Goal: Task Accomplishment & Management: Manage account settings

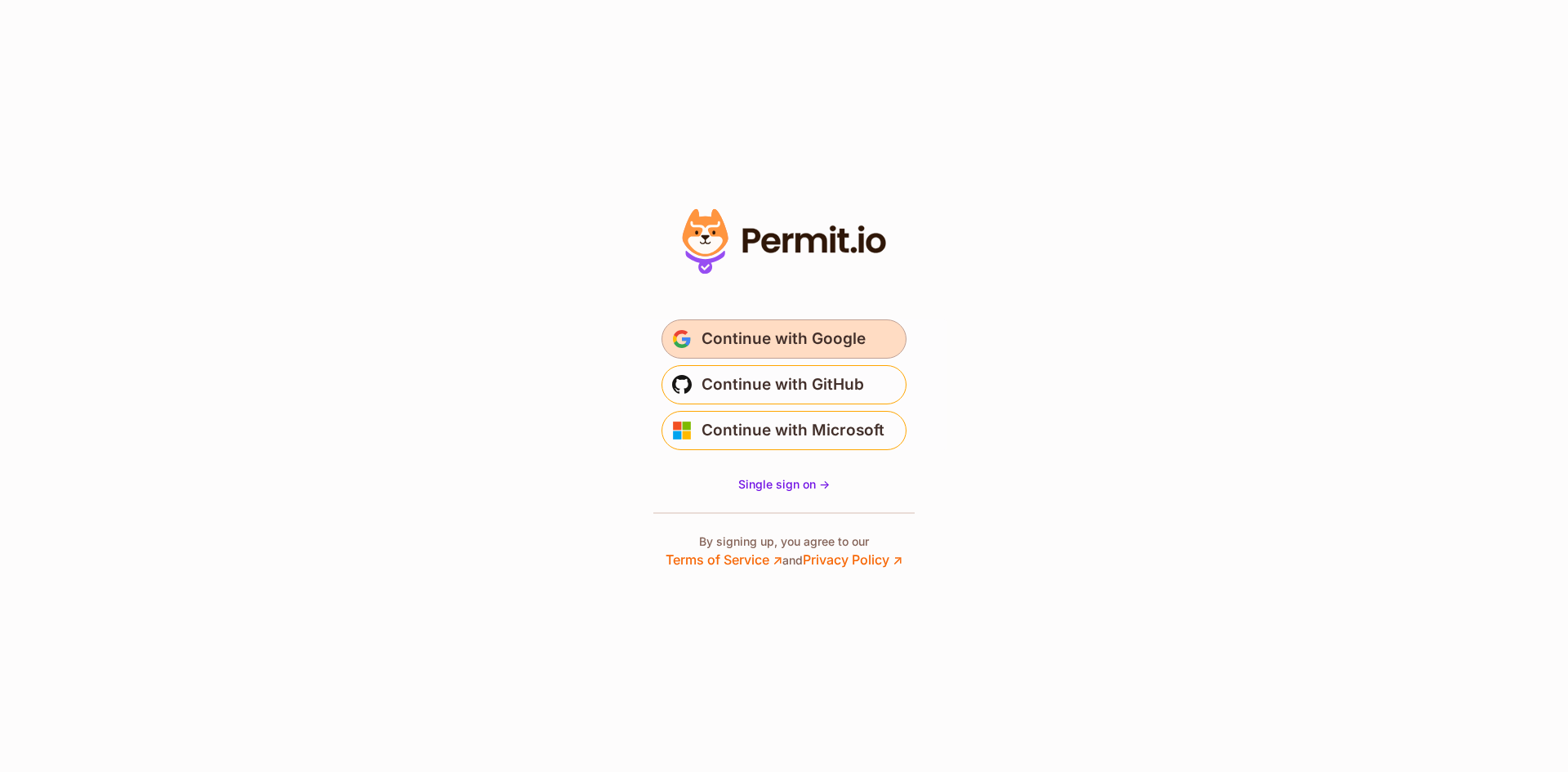
click at [756, 346] on span "Continue with Google" at bounding box center [783, 339] width 164 height 26
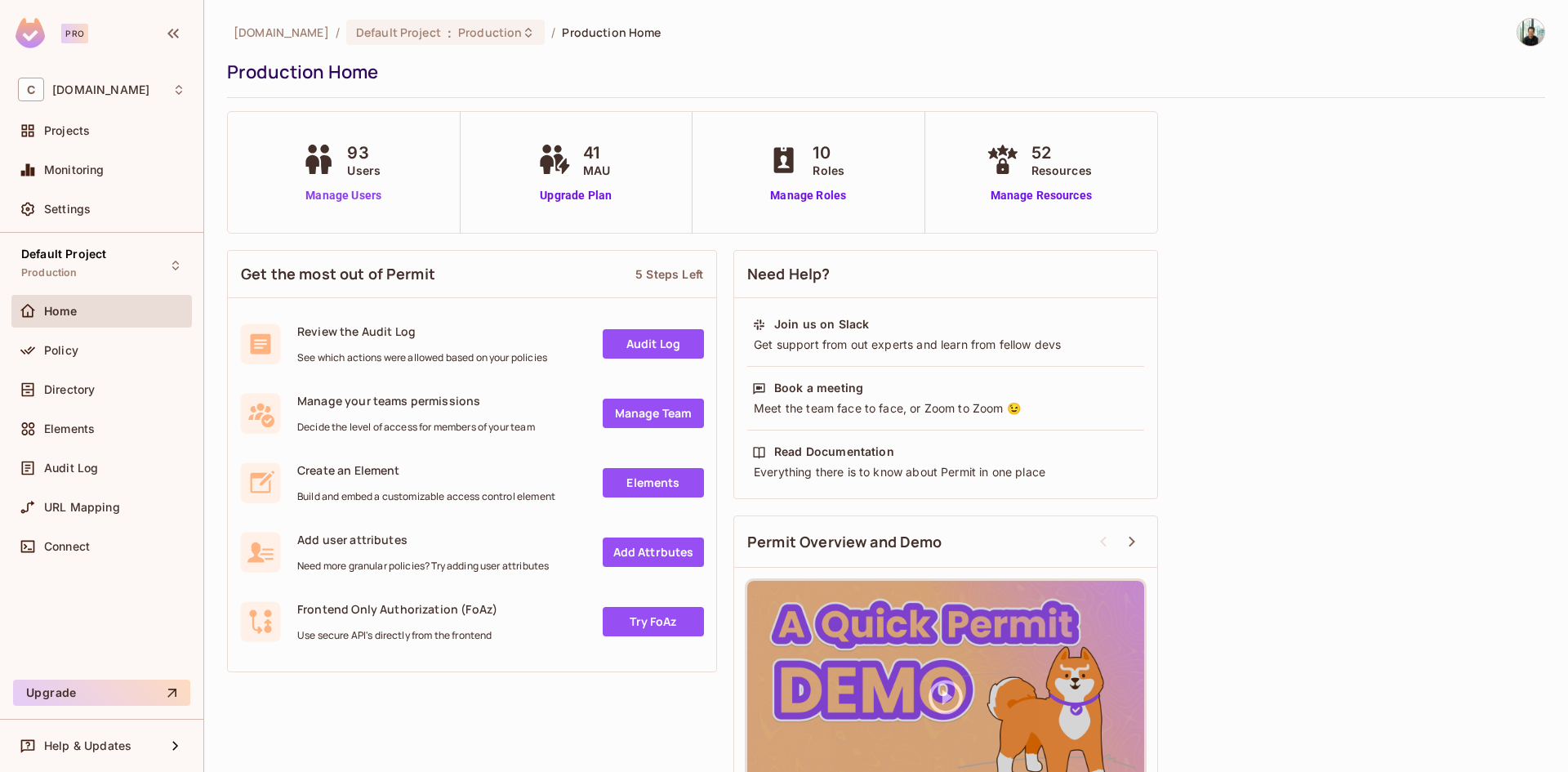
click at [326, 199] on link "Manage Users" at bounding box center [343, 196] width 90 height 18
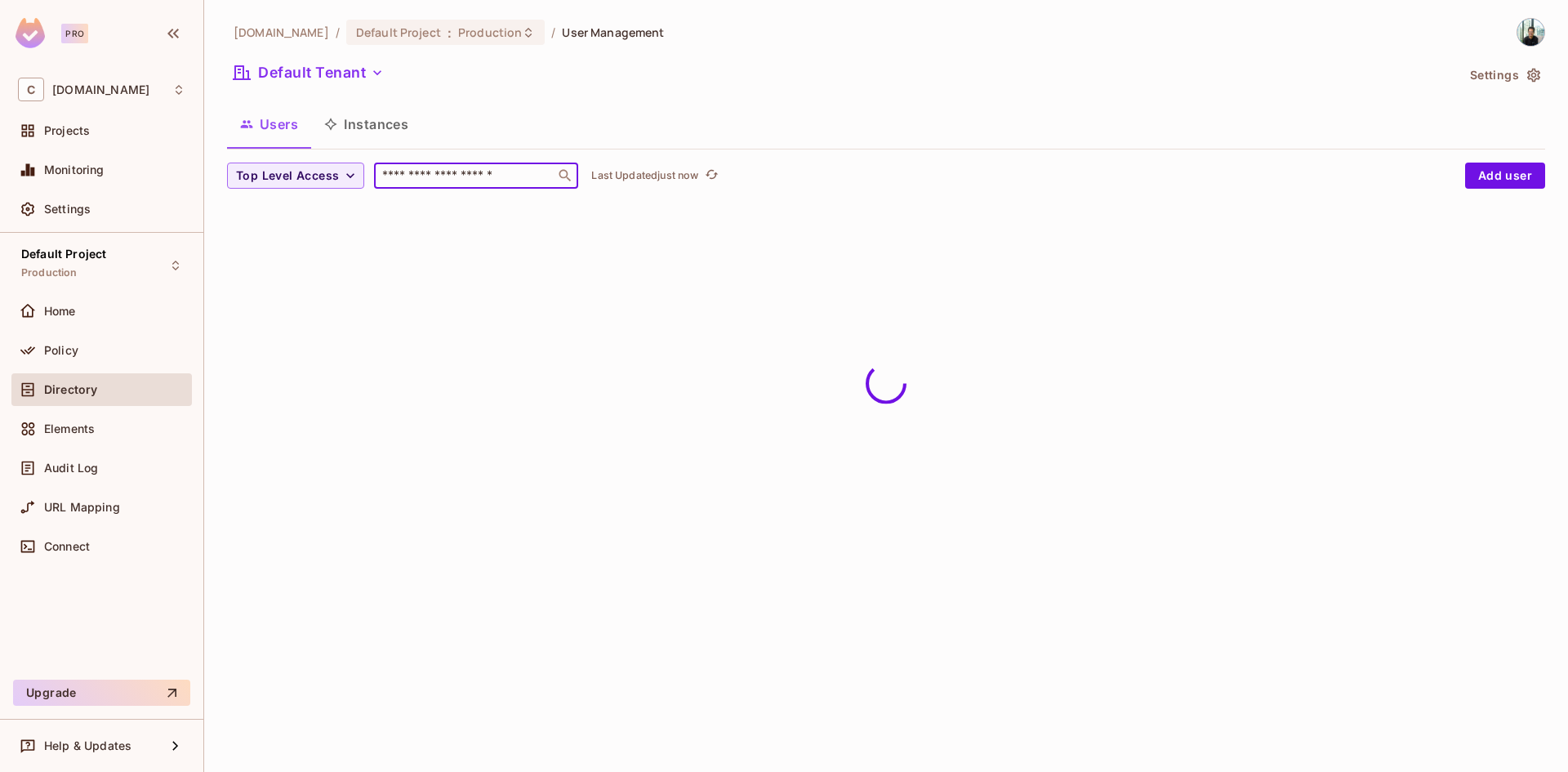
click at [432, 177] on input "text" at bounding box center [465, 175] width 172 height 17
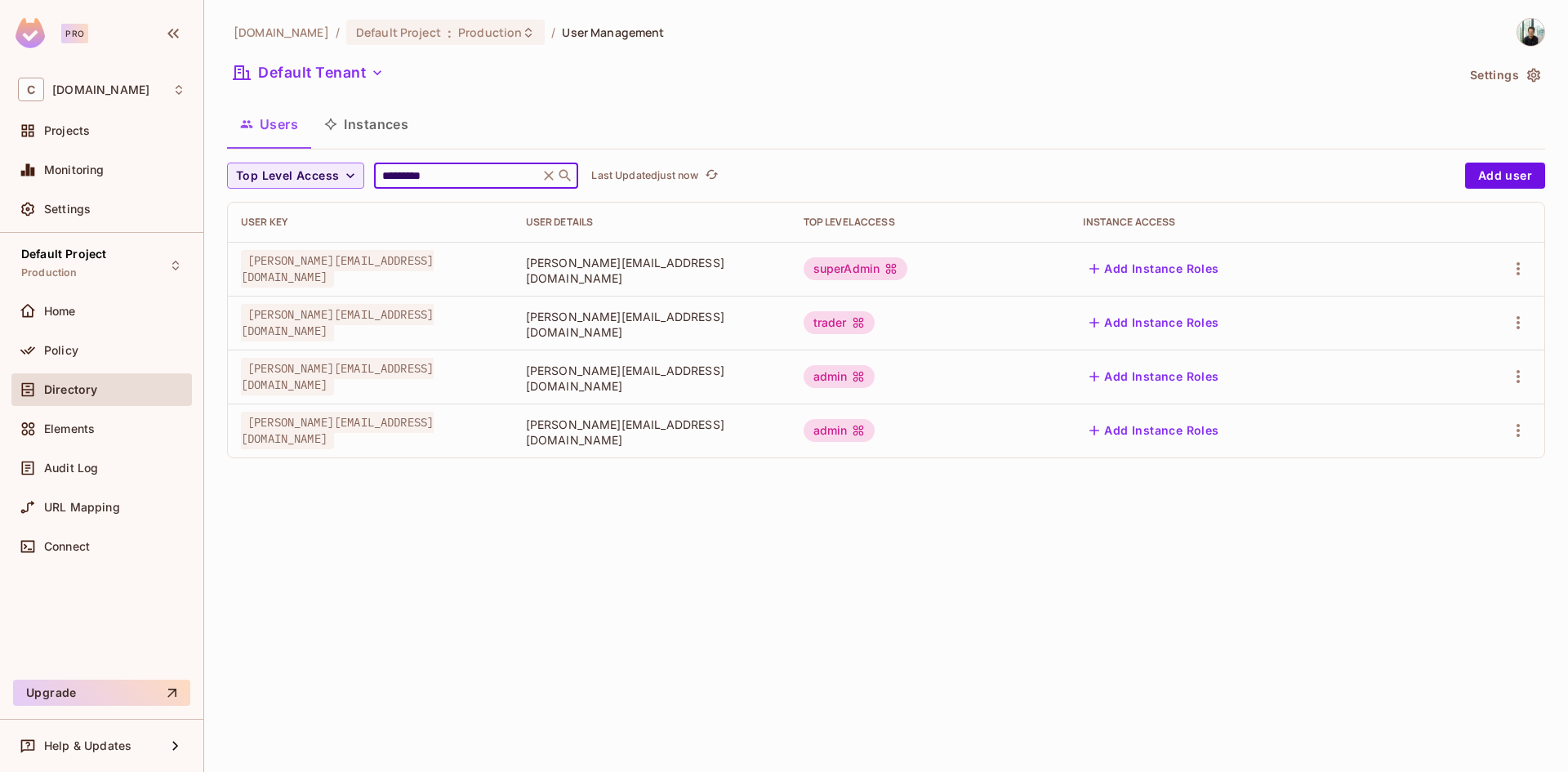
type input "*********"
